Goal: Transaction & Acquisition: Subscribe to service/newsletter

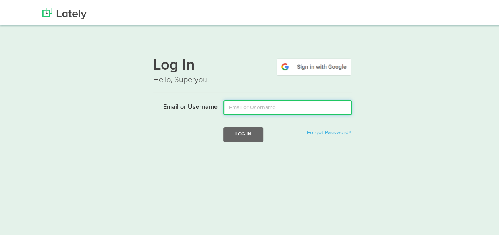
click at [234, 101] on input "Email or Username" at bounding box center [287, 105] width 128 height 15
type input "[EMAIL_ADDRESS][DOMAIN_NAME]"
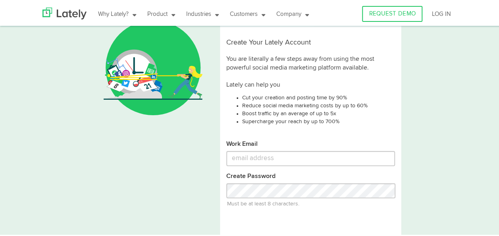
scroll to position [38, 0]
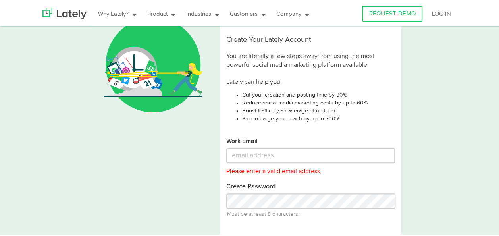
click at [303, 161] on p "Please enter a valid email address" at bounding box center [310, 167] width 169 height 13
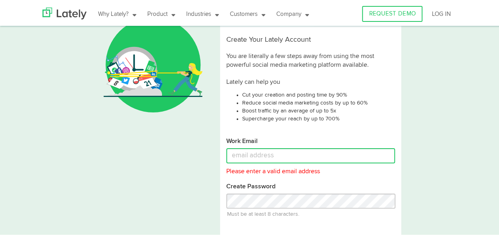
click at [303, 154] on input "Work Email" at bounding box center [310, 153] width 169 height 15
type input "[EMAIL_ADDRESS][DOMAIN_NAME]"
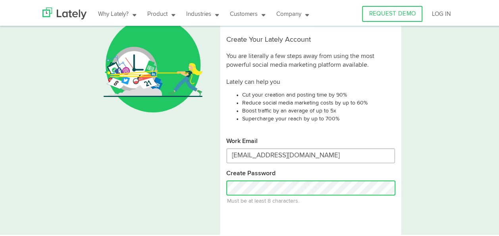
scroll to position [76, 0]
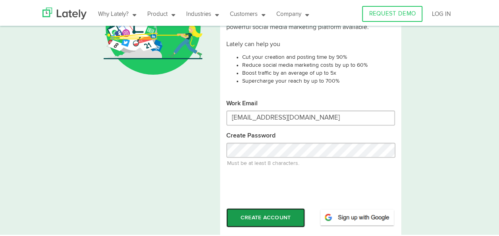
click at [246, 217] on button "CREATE ACCOUNT" at bounding box center [265, 215] width 79 height 19
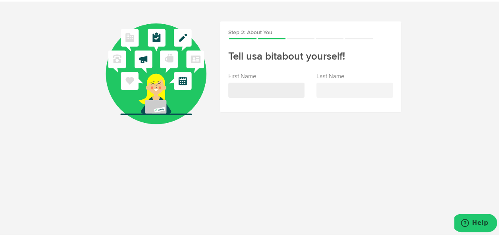
click at [286, 86] on input "text" at bounding box center [266, 88] width 77 height 15
type input "Misha"
type input "V"
type input "a"
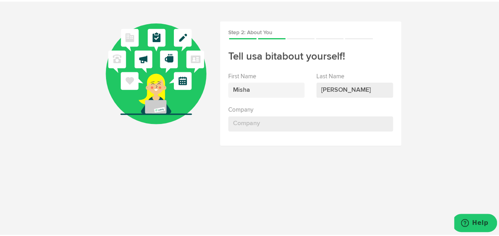
type input "van der Zee"
click at [266, 124] on input "Company" at bounding box center [310, 122] width 165 height 15
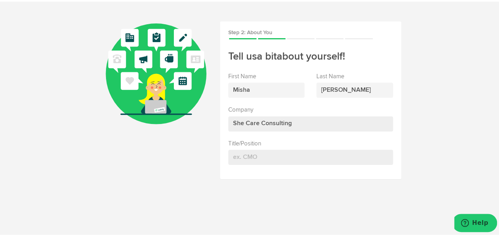
type input "She Care Consulting"
click at [295, 155] on input "Title/Position" at bounding box center [310, 155] width 165 height 15
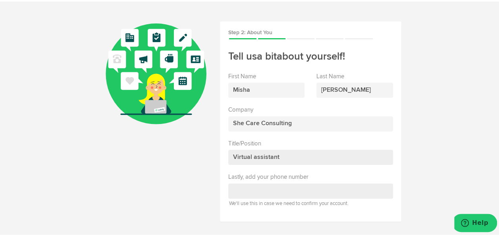
type input "Virtual assistant"
click at [260, 192] on input at bounding box center [310, 189] width 165 height 15
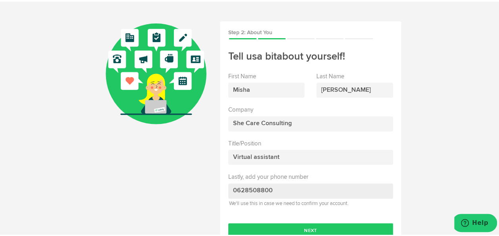
type input "0613309256"
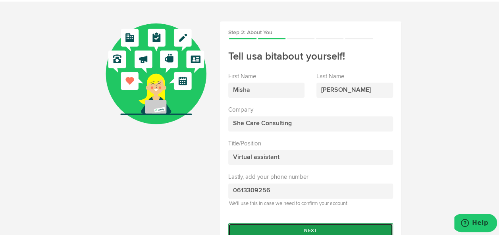
click at [303, 227] on button "Next" at bounding box center [310, 228] width 165 height 15
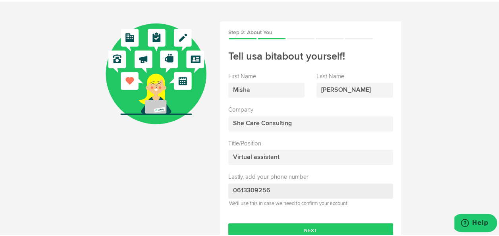
drag, startPoint x: 274, startPoint y: 187, endPoint x: 204, endPoint y: 187, distance: 70.2
click at [204, 187] on div "Step 2: About You Tell us a bit about yourself! First Name Misha Last Name van …" at bounding box center [252, 151] width 464 height 263
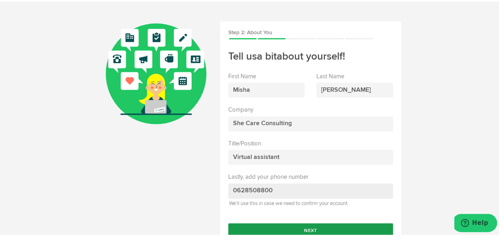
type input "0628508800"
click at [240, 225] on button "Next" at bounding box center [310, 228] width 165 height 15
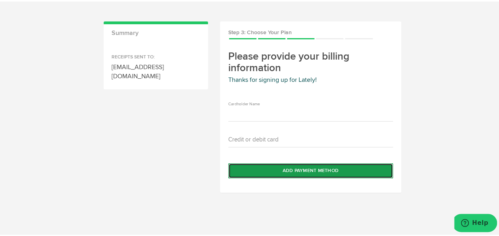
click at [270, 167] on button "Add Payment Method" at bounding box center [310, 168] width 165 height 15
